Goal: Check status: Check status

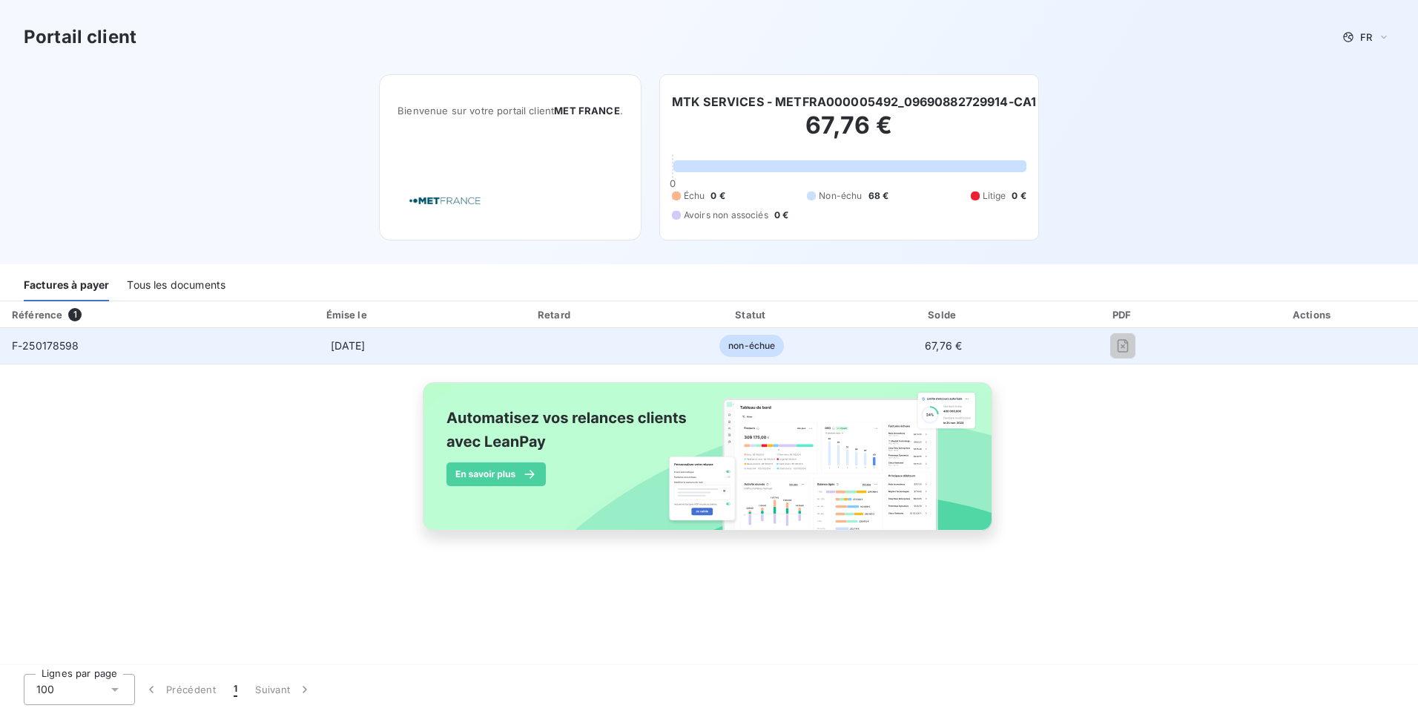
click at [57, 343] on span "F-250178598" at bounding box center [46, 345] width 68 height 13
click at [769, 352] on span "non-échue" at bounding box center [752, 346] width 65 height 22
drag, startPoint x: 941, startPoint y: 344, endPoint x: 950, endPoint y: 344, distance: 8.2
click at [950, 344] on span "67,76 €" at bounding box center [943, 345] width 37 height 13
click at [731, 346] on span "non-échue" at bounding box center [752, 346] width 65 height 22
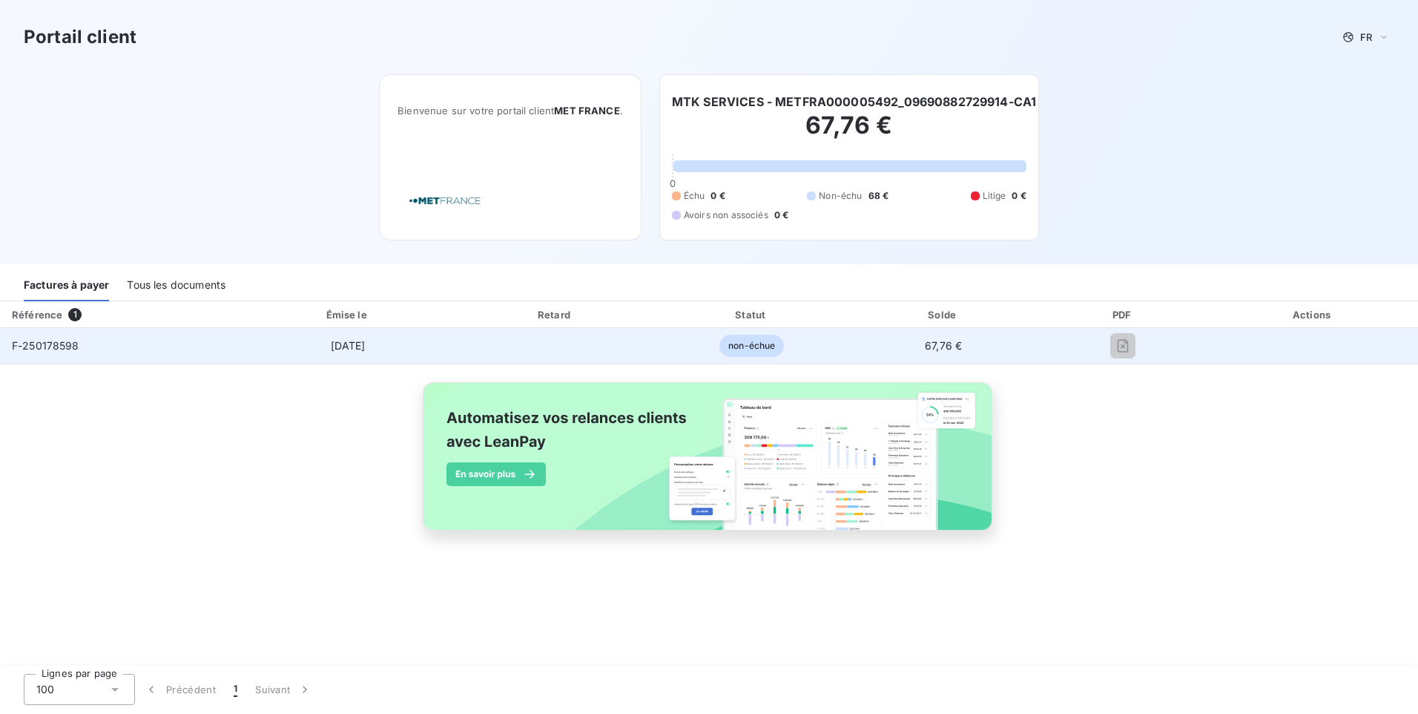
click at [335, 339] on span "[DATE]" at bounding box center [348, 345] width 35 height 13
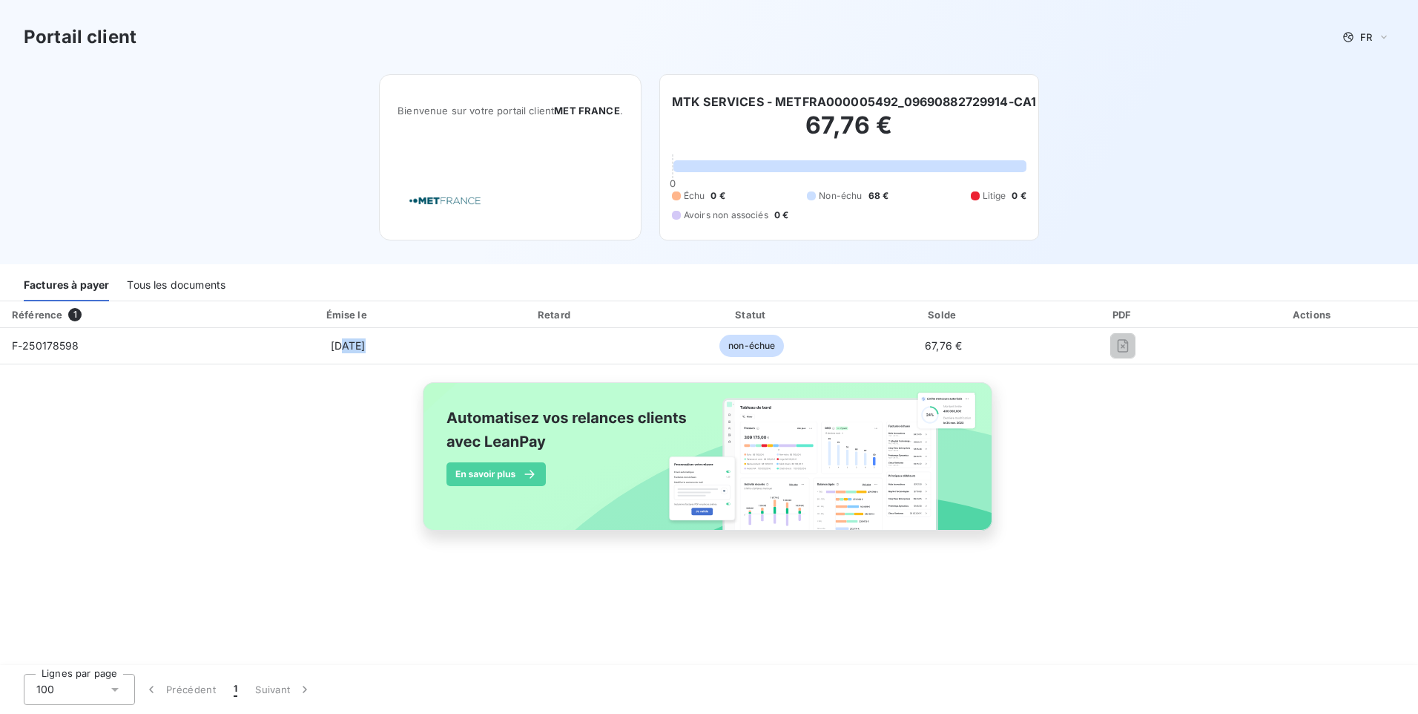
click at [145, 285] on div "Tous les documents" at bounding box center [176, 285] width 99 height 31
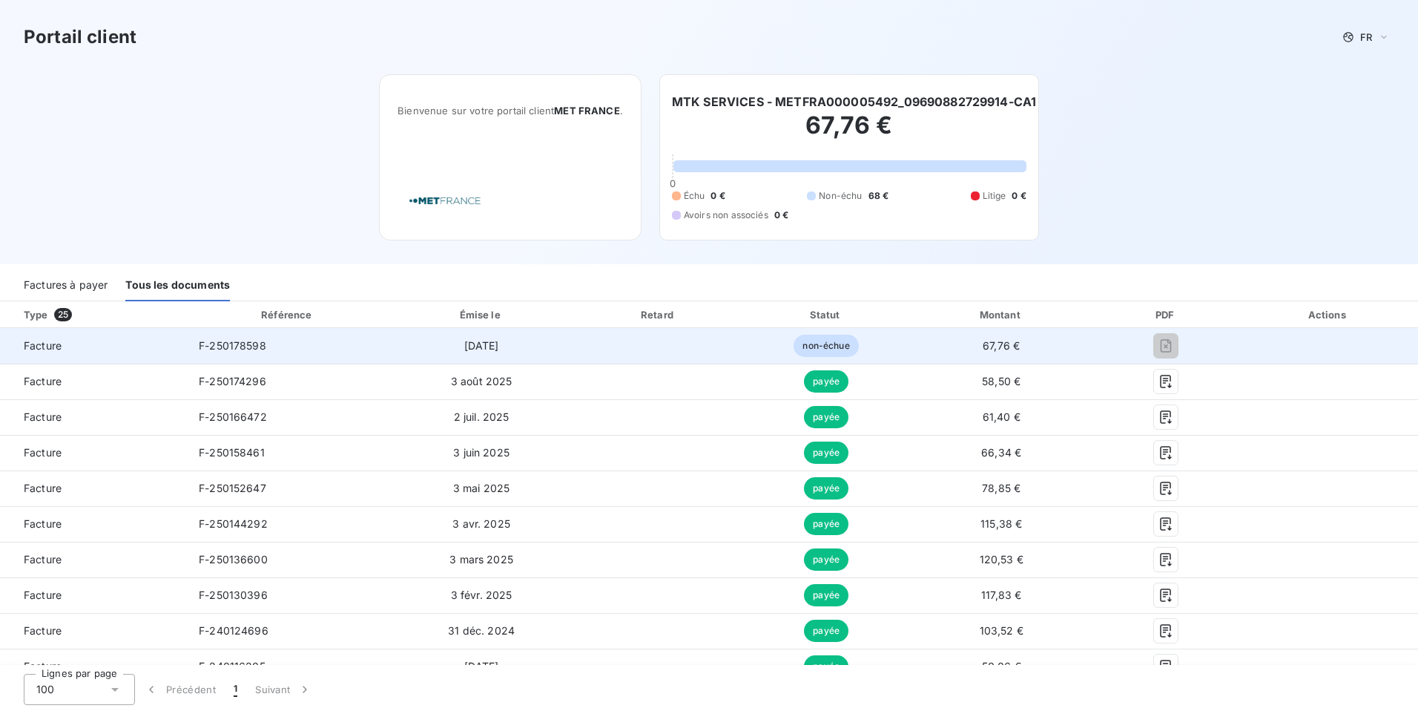
click at [211, 350] on span "F-250178598" at bounding box center [233, 345] width 68 height 13
click at [39, 340] on span "Facture" at bounding box center [93, 345] width 163 height 15
